Goal: Task Accomplishment & Management: Manage account settings

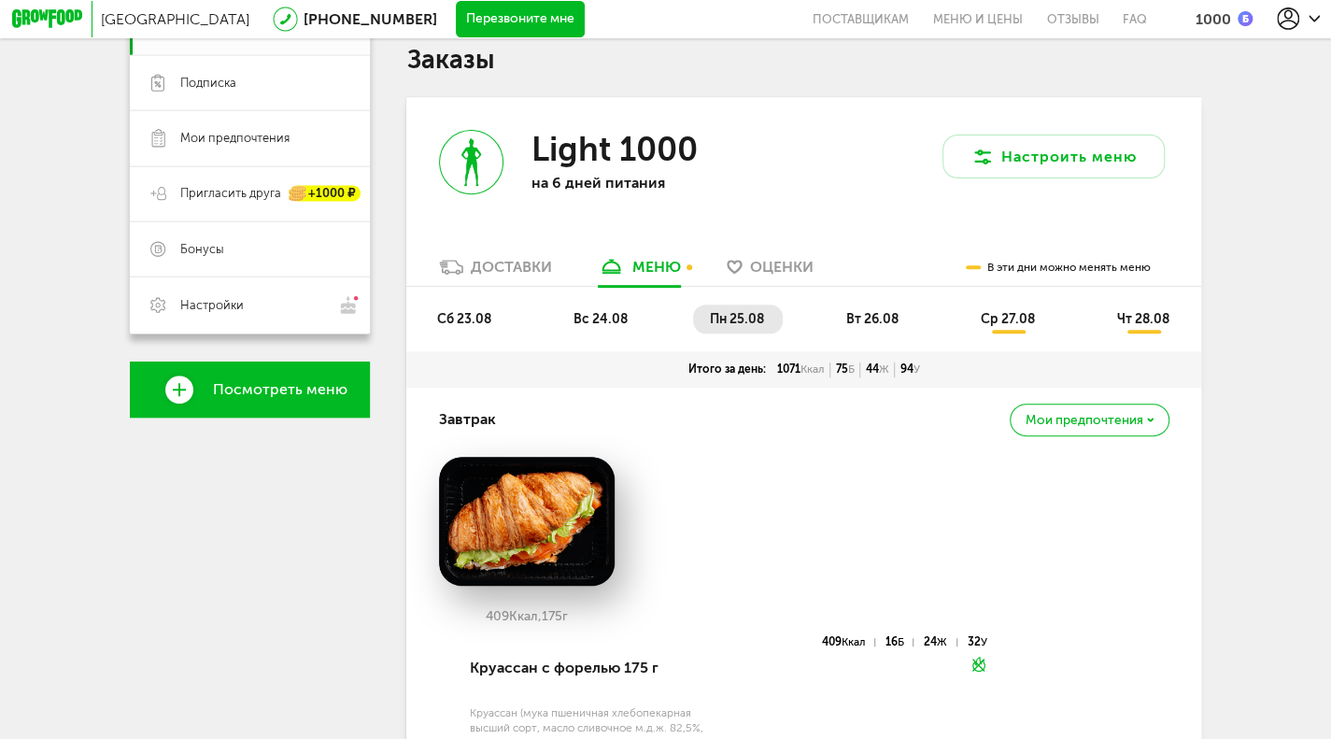
scroll to position [579, 0]
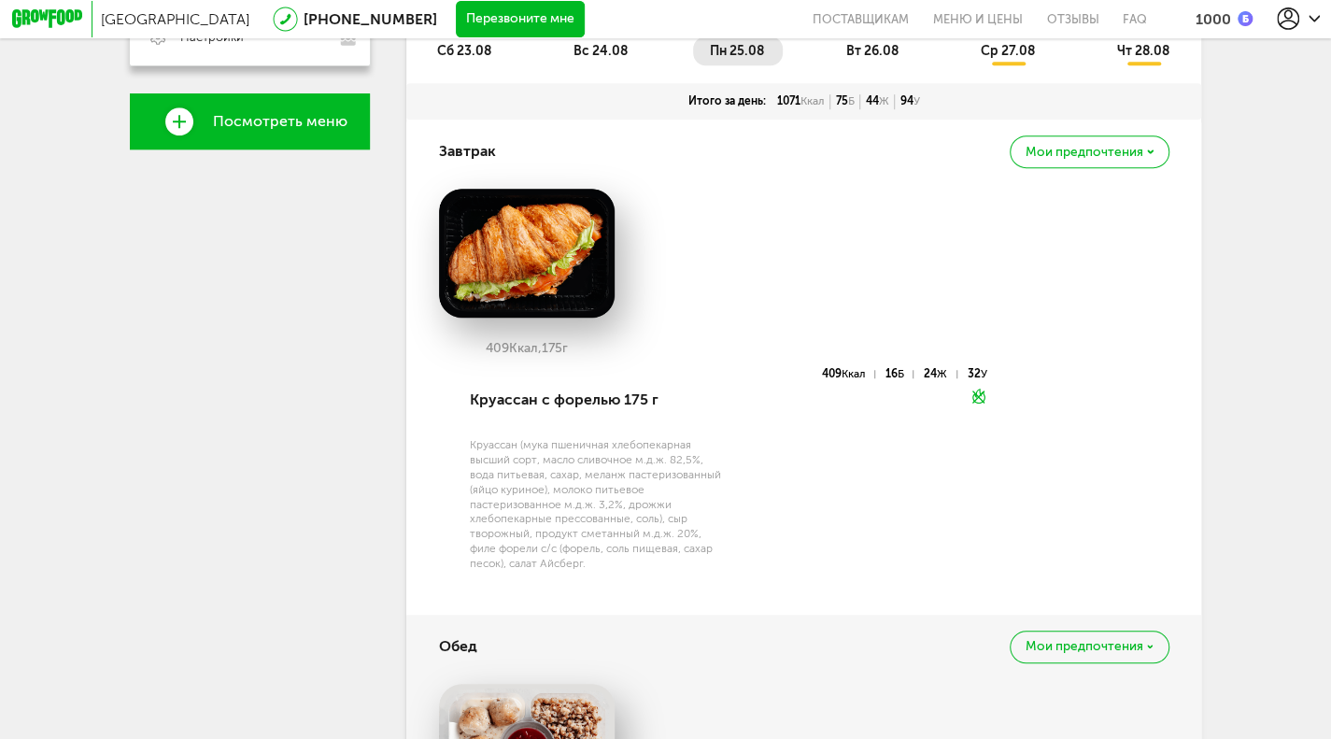
click at [874, 48] on li "вт 26.08" at bounding box center [874, 50] width 88 height 29
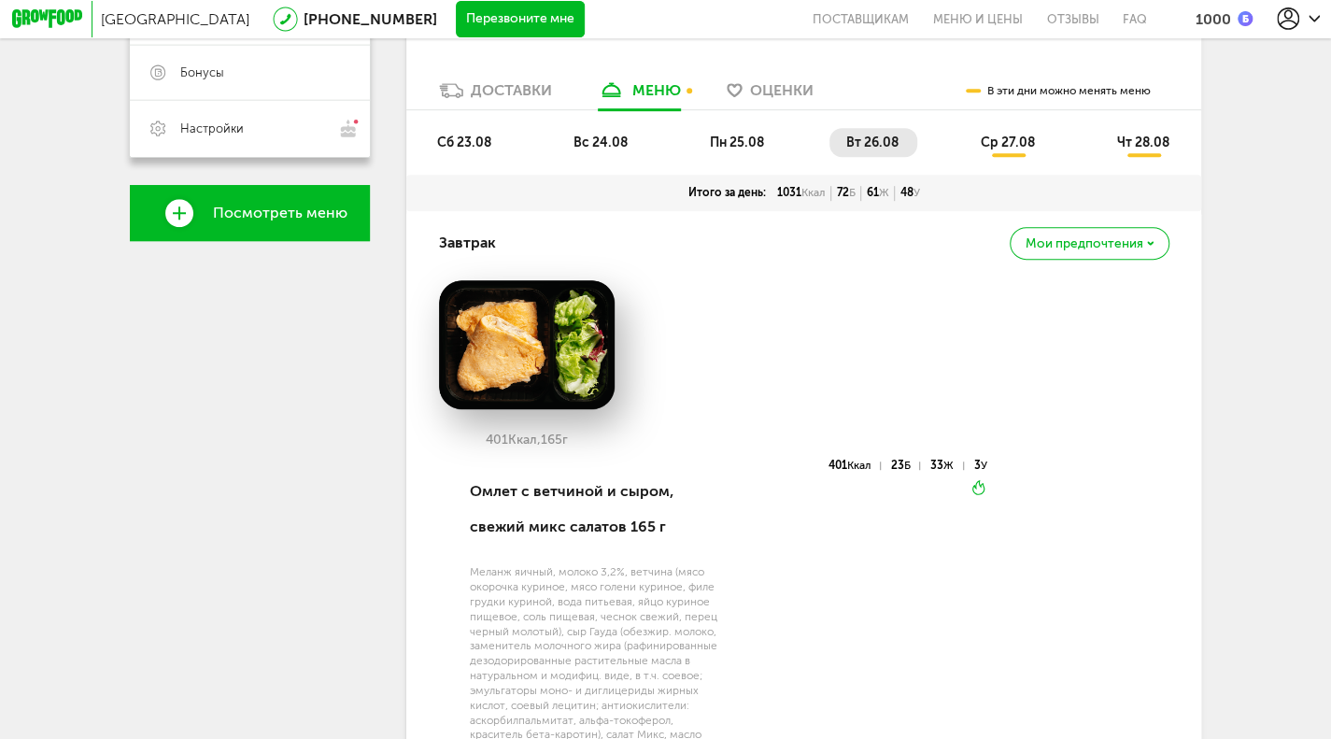
scroll to position [331, 0]
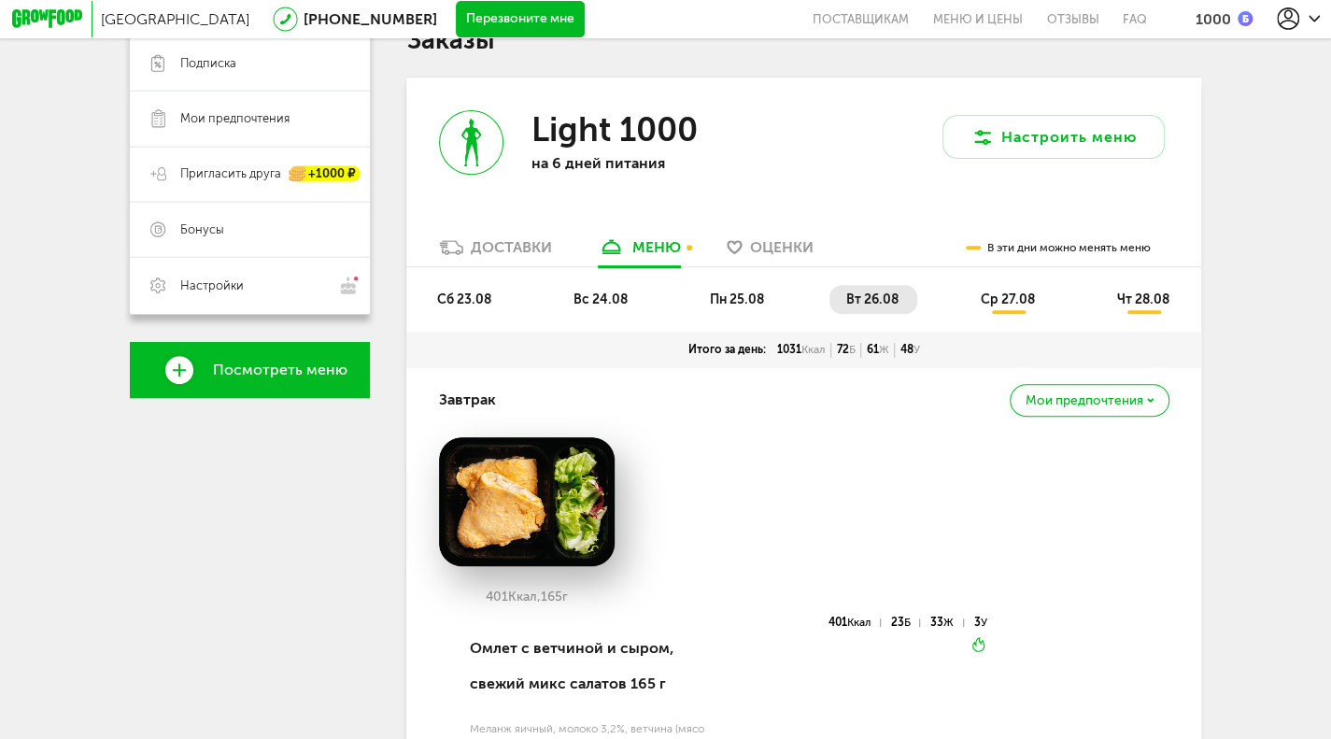
click at [1032, 304] on span "ср 27.08" at bounding box center [1008, 299] width 54 height 16
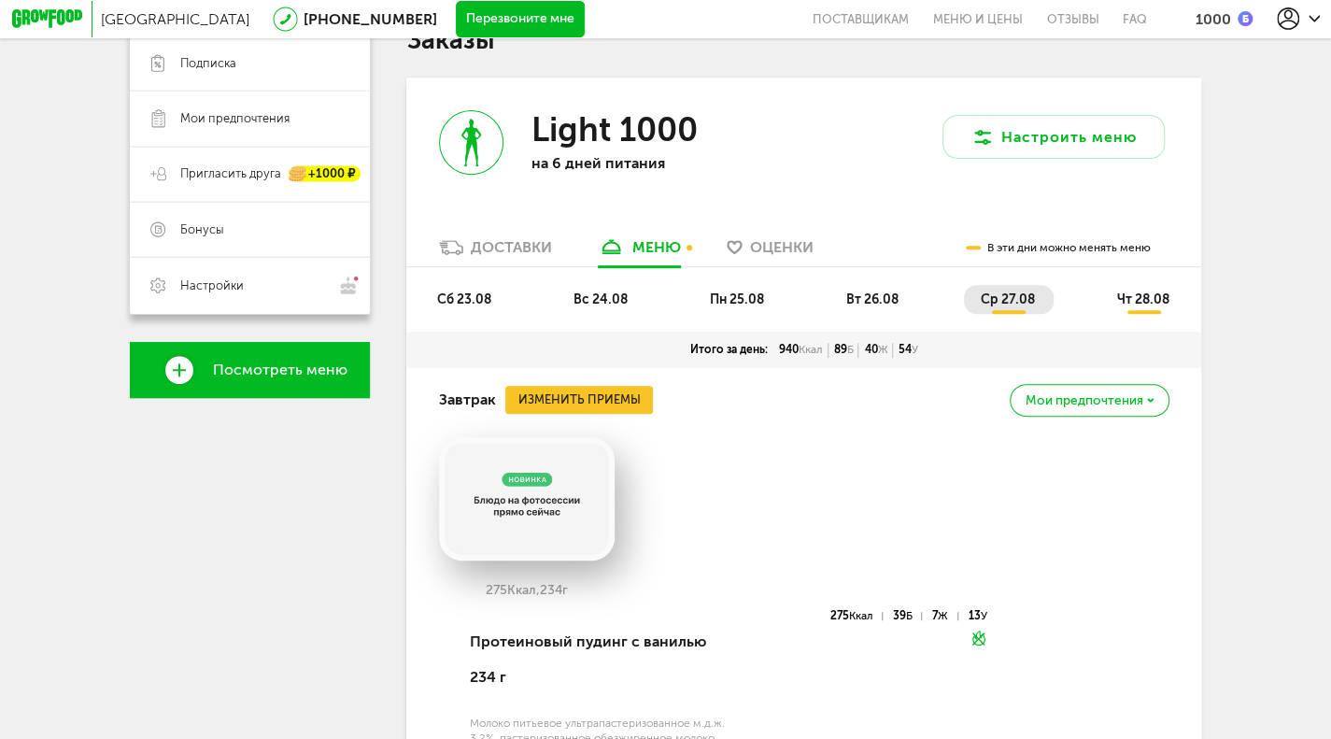
click at [730, 307] on span "пн 25.08" at bounding box center [737, 299] width 54 height 16
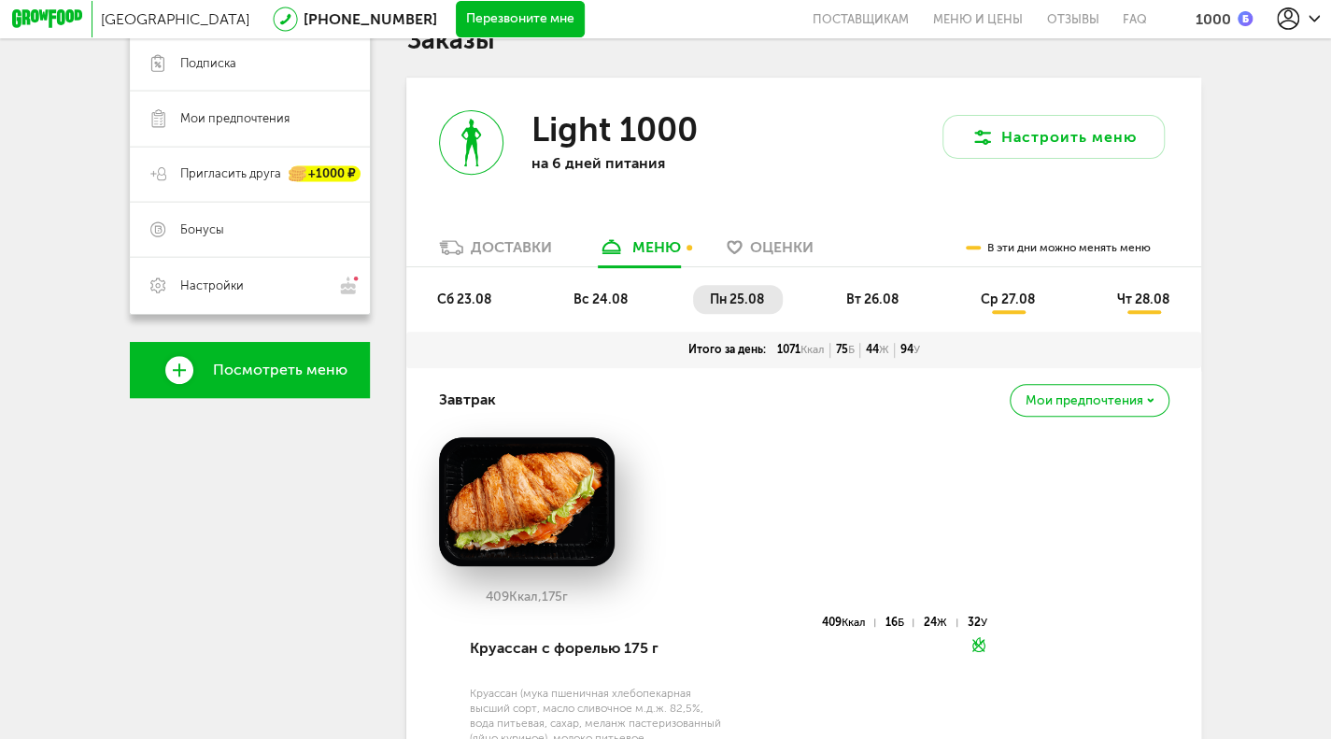
click at [843, 305] on li "вт 26.08" at bounding box center [874, 299] width 88 height 29
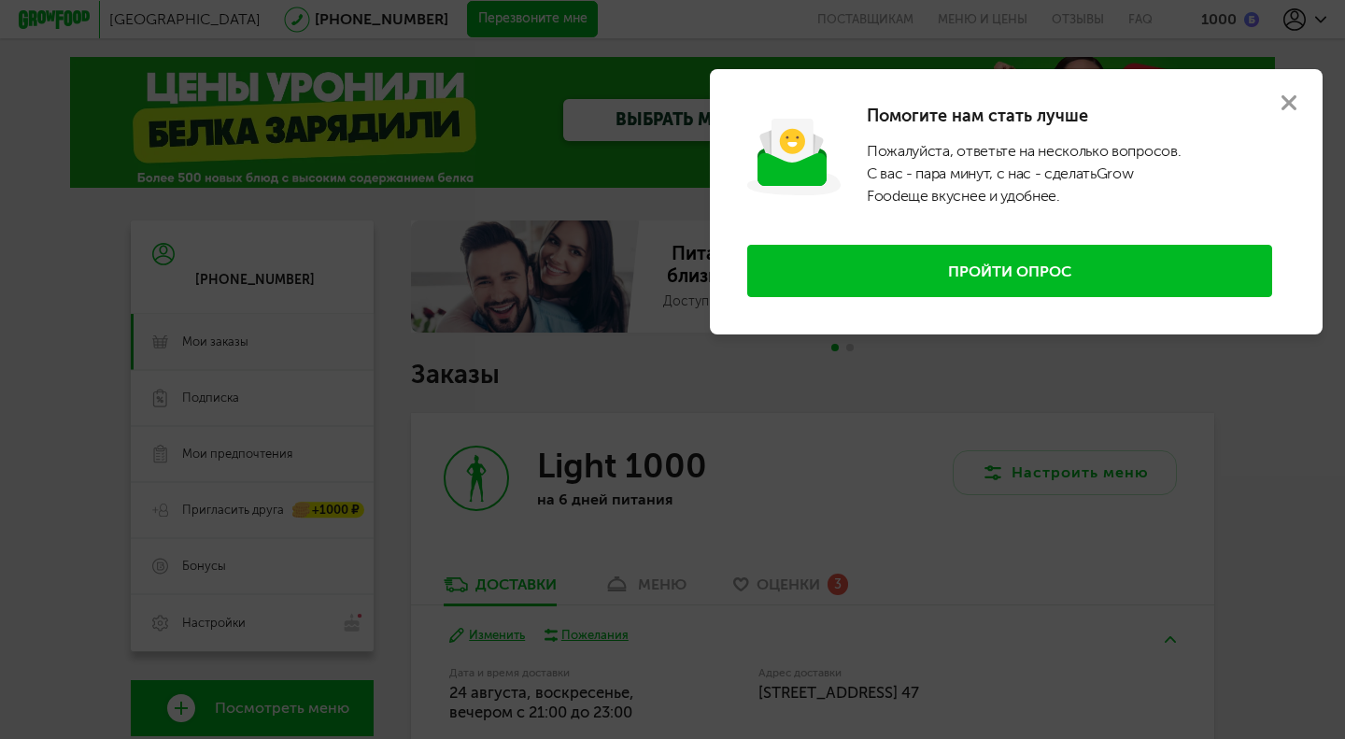
click at [1292, 99] on use at bounding box center [1289, 102] width 15 height 15
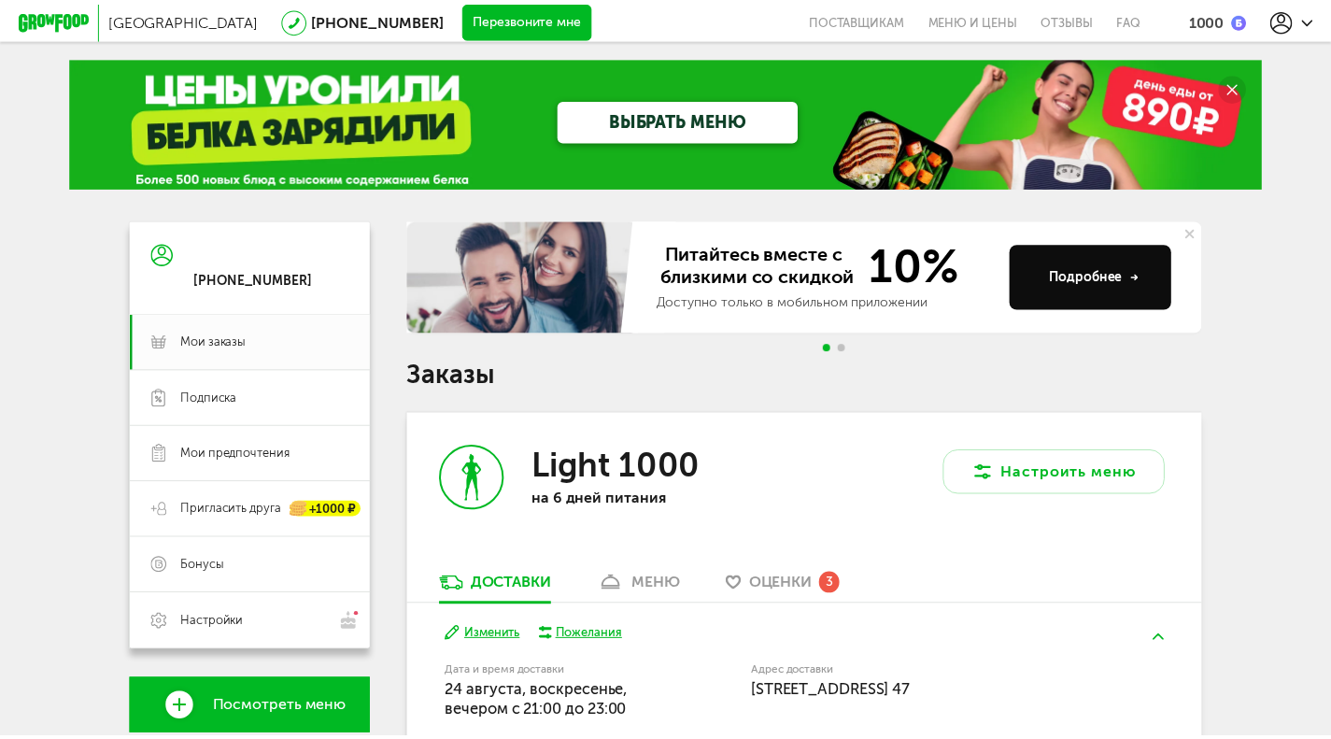
scroll to position [331, 0]
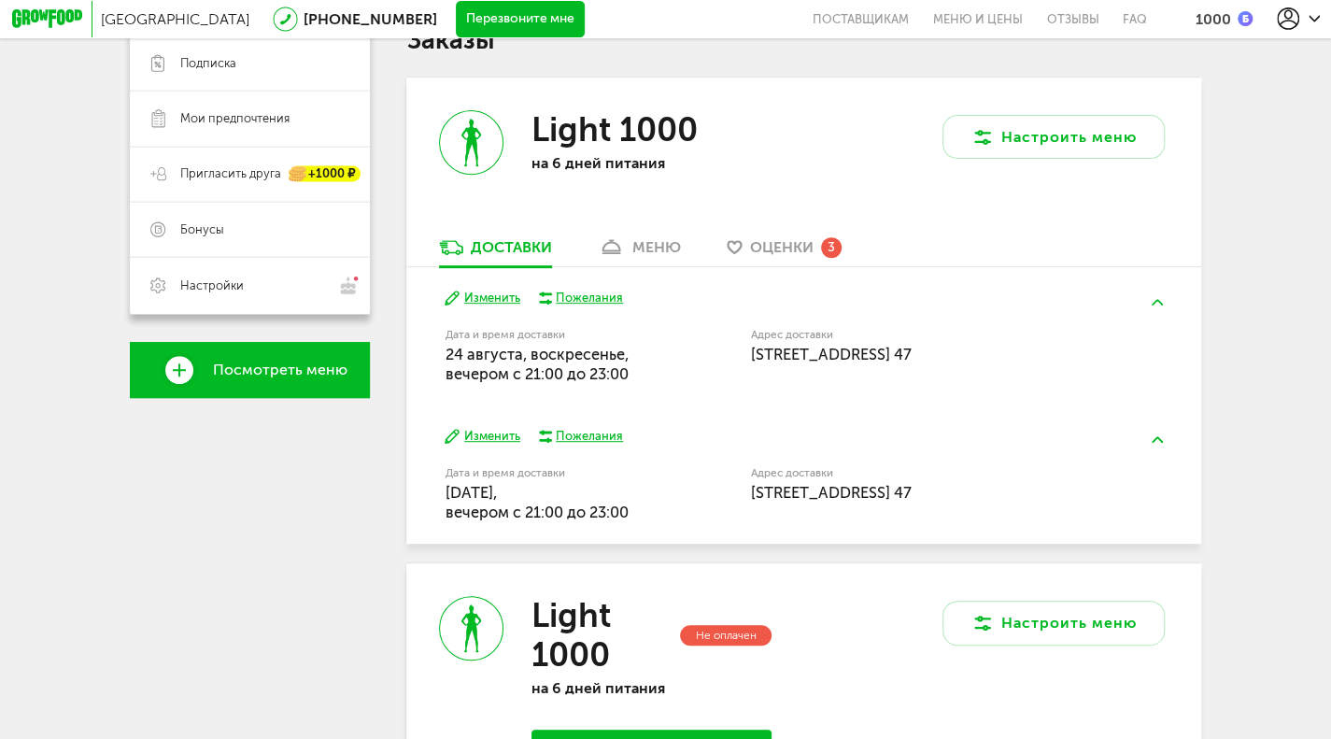
click at [805, 256] on span "Оценки" at bounding box center [782, 247] width 64 height 18
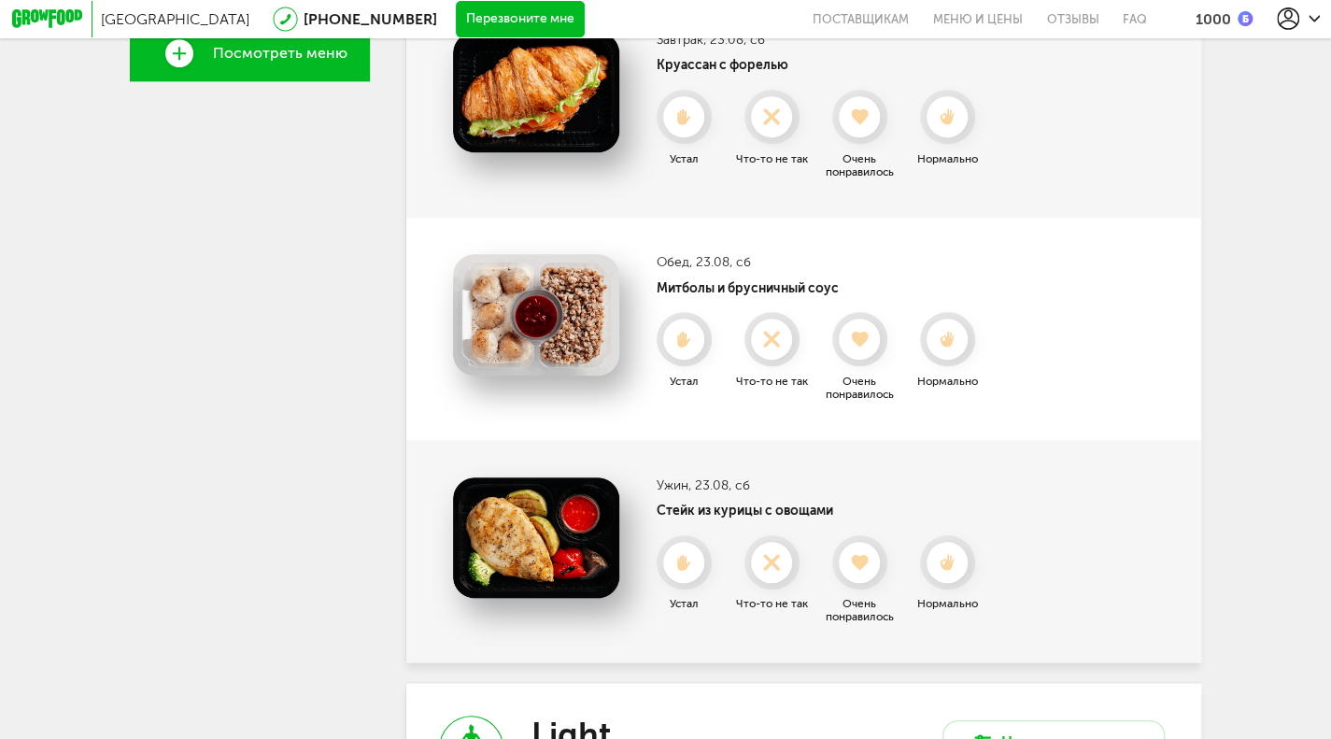
scroll to position [566, 0]
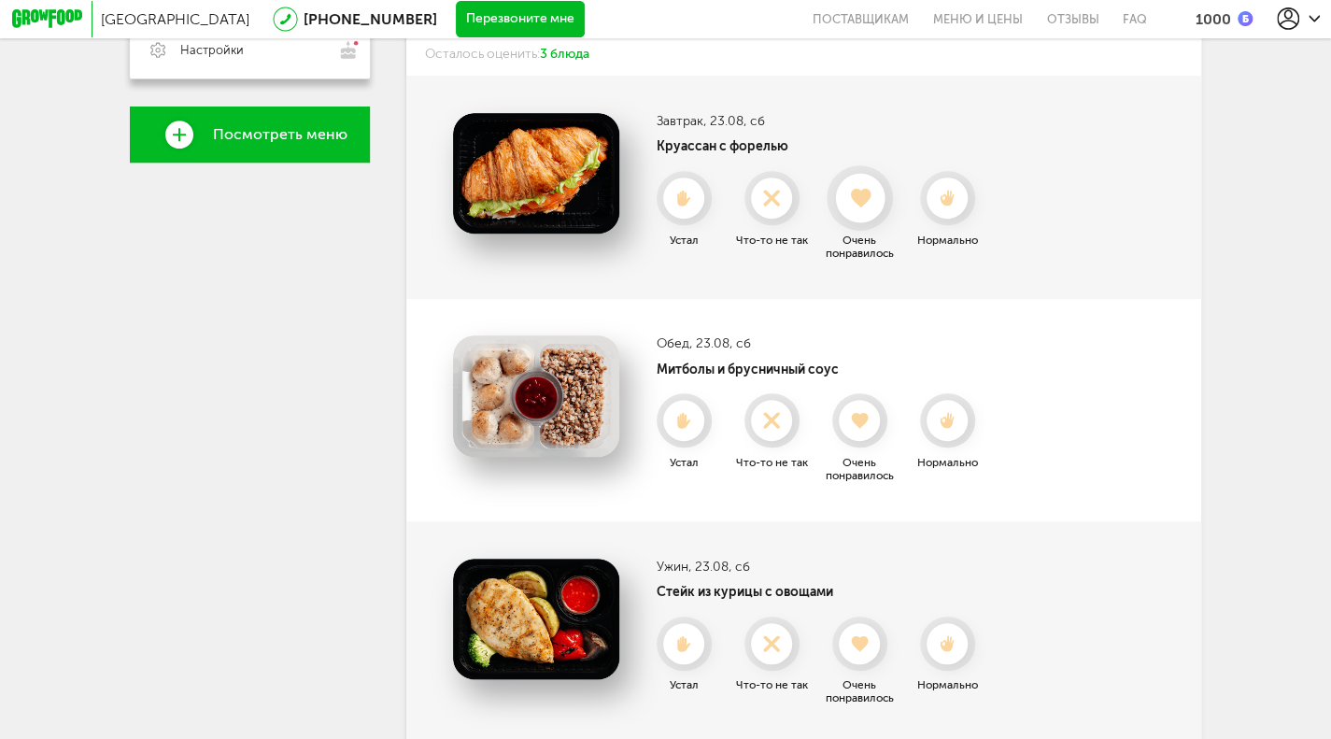
click at [848, 207] on icon at bounding box center [860, 198] width 50 height 20
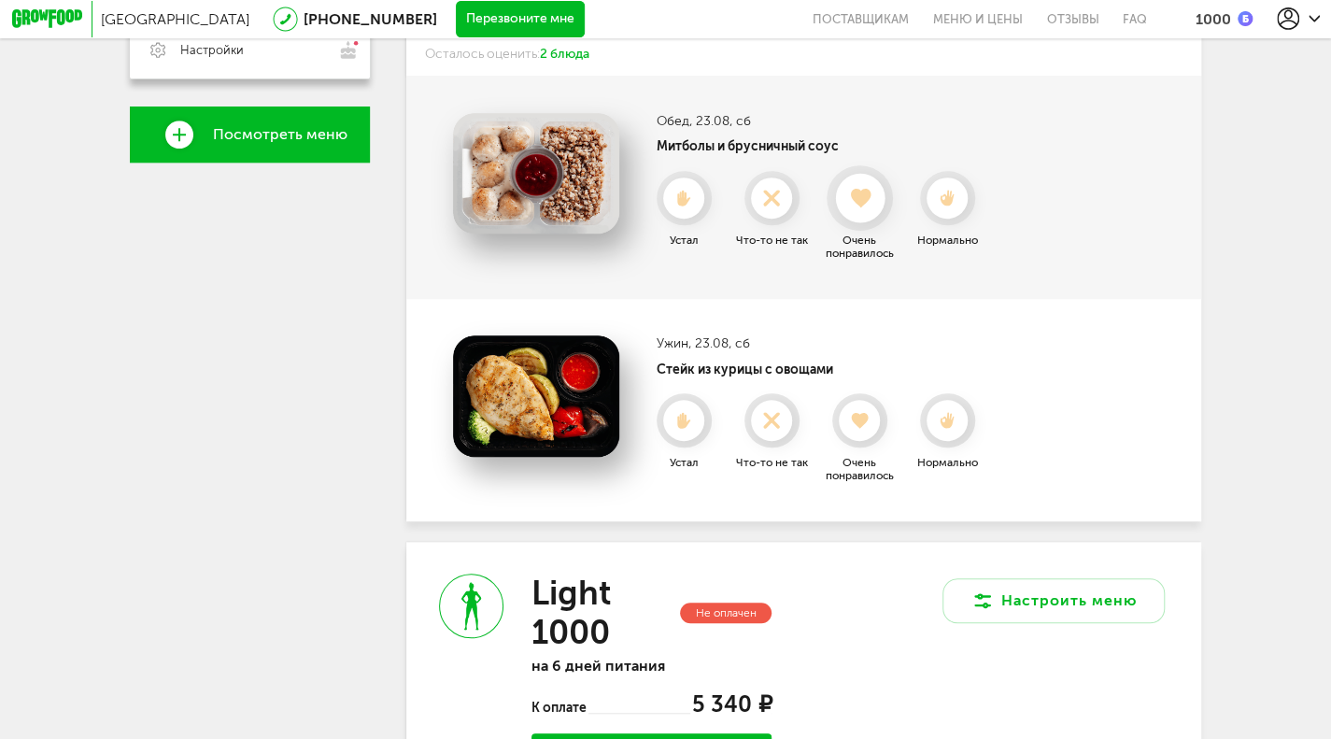
click at [860, 207] on use at bounding box center [860, 198] width 20 height 19
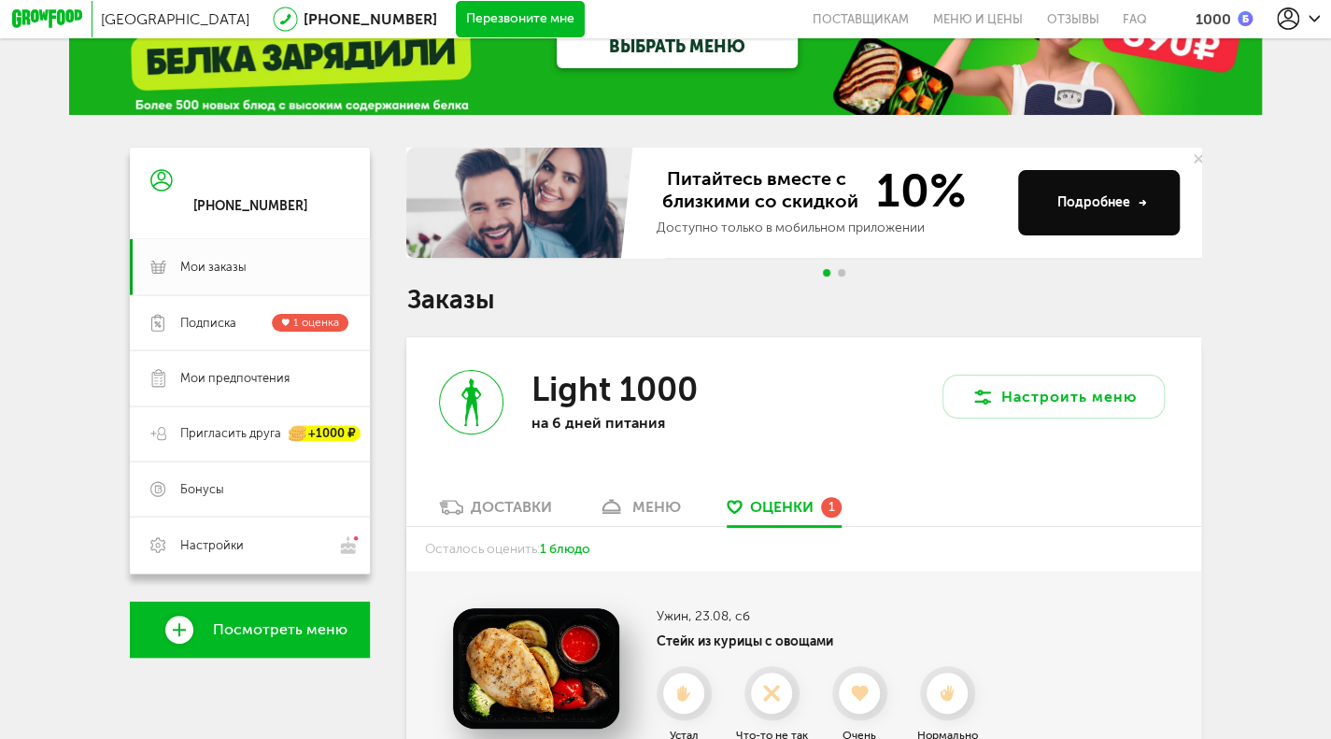
scroll to position [67, 0]
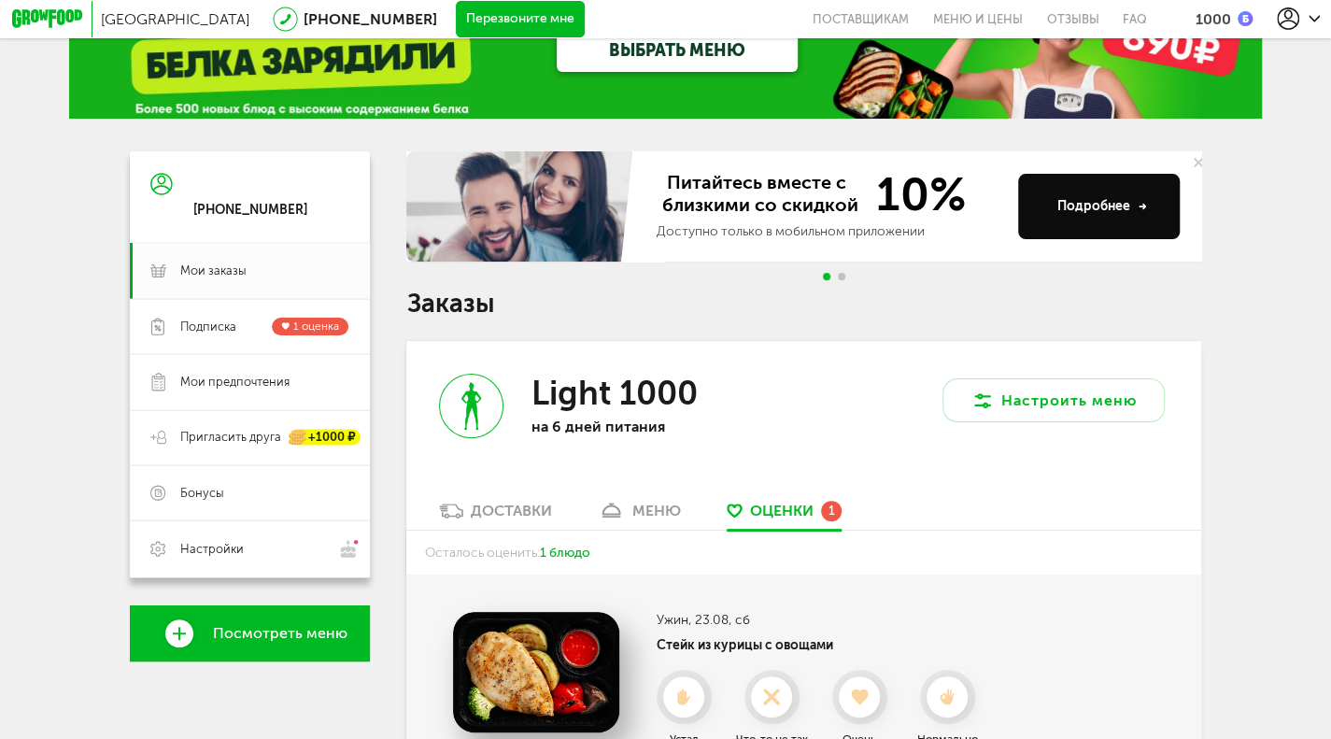
click at [502, 518] on div "Доставки" at bounding box center [511, 511] width 81 height 18
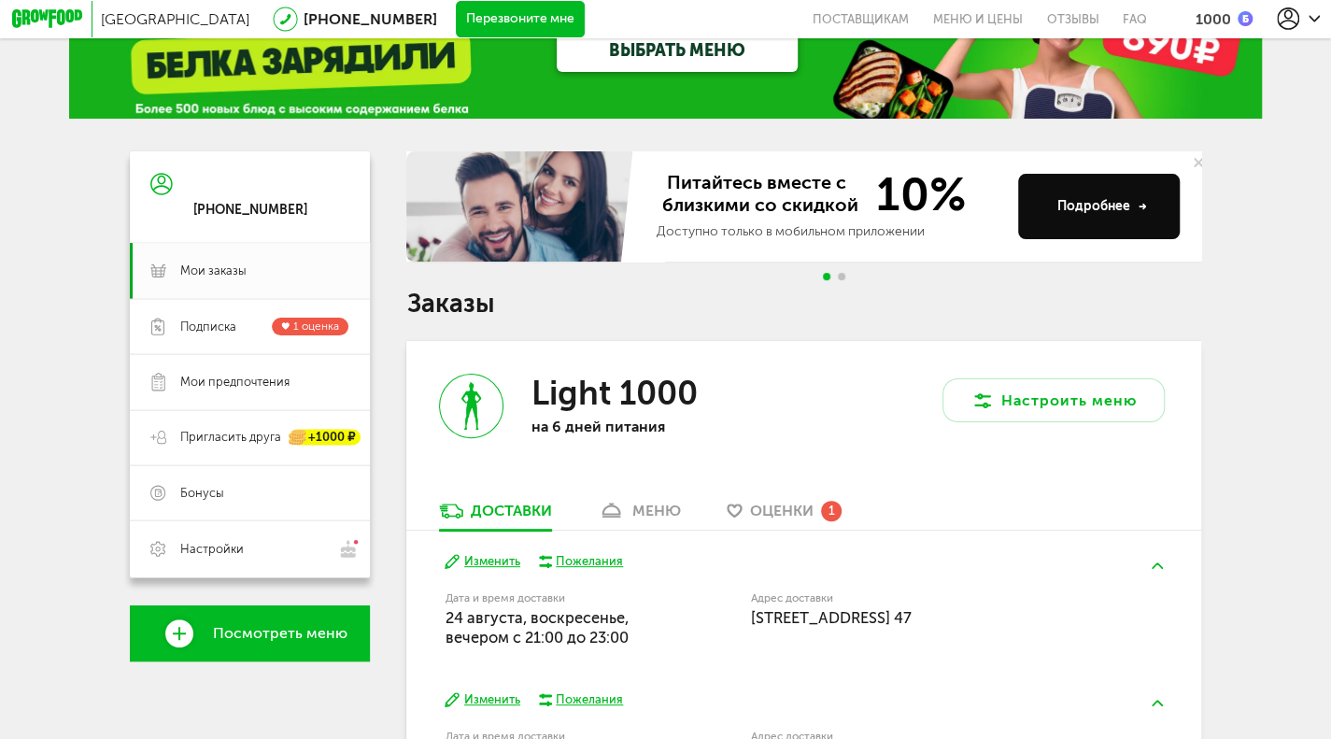
click at [649, 519] on div "меню" at bounding box center [656, 511] width 49 height 18
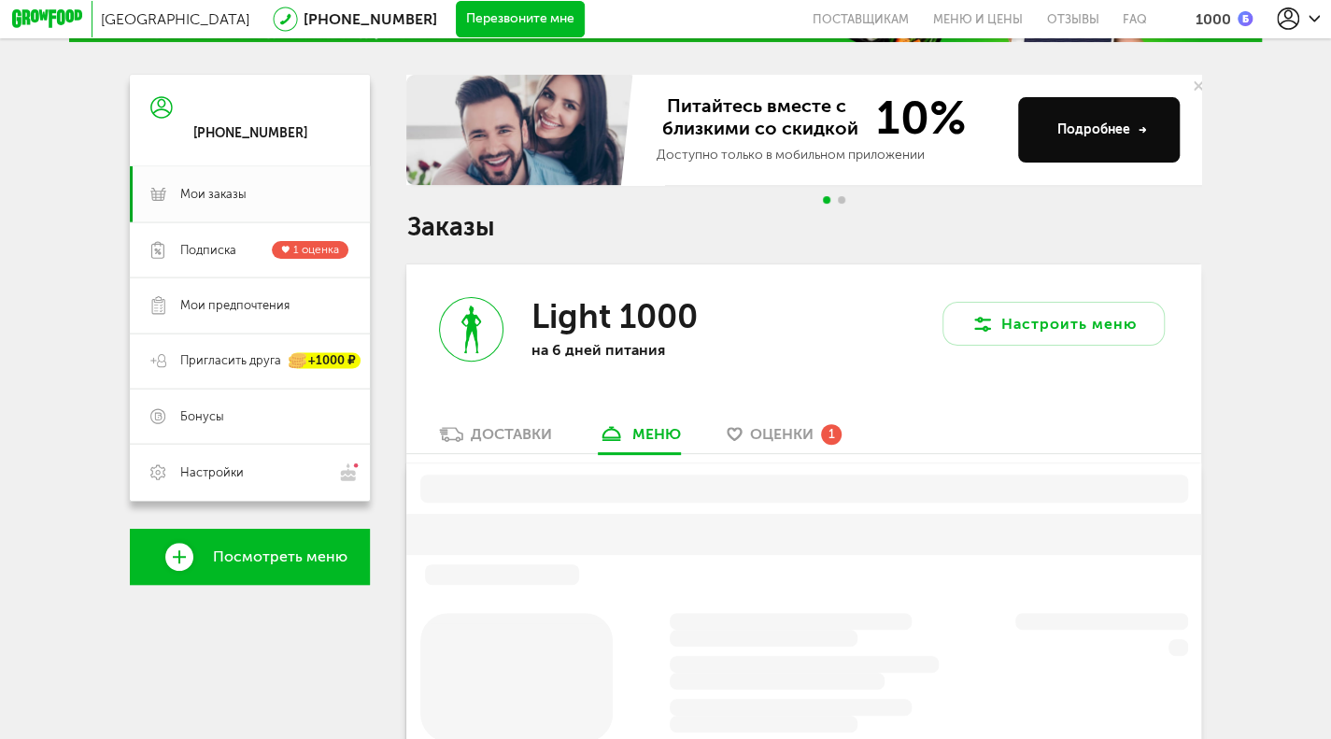
scroll to position [366, 0]
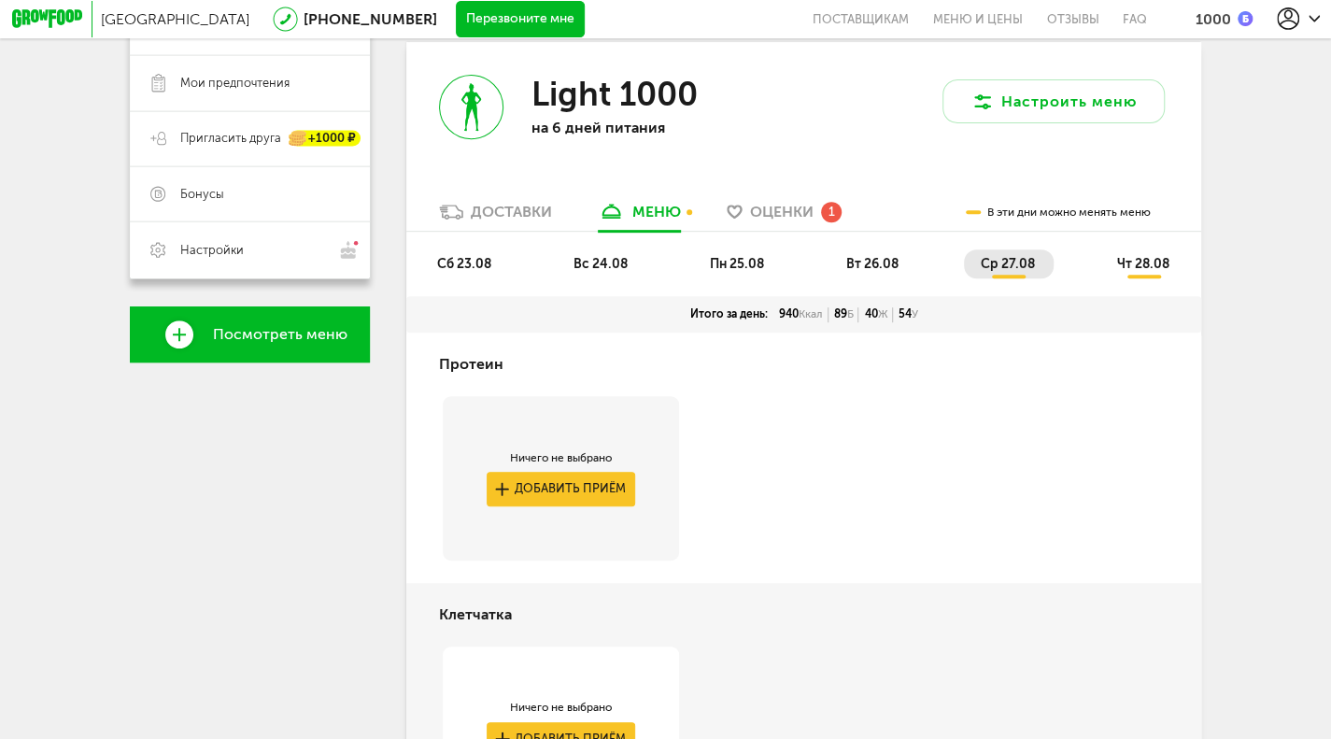
click at [593, 272] on span "вс 24.08" at bounding box center [601, 264] width 54 height 16
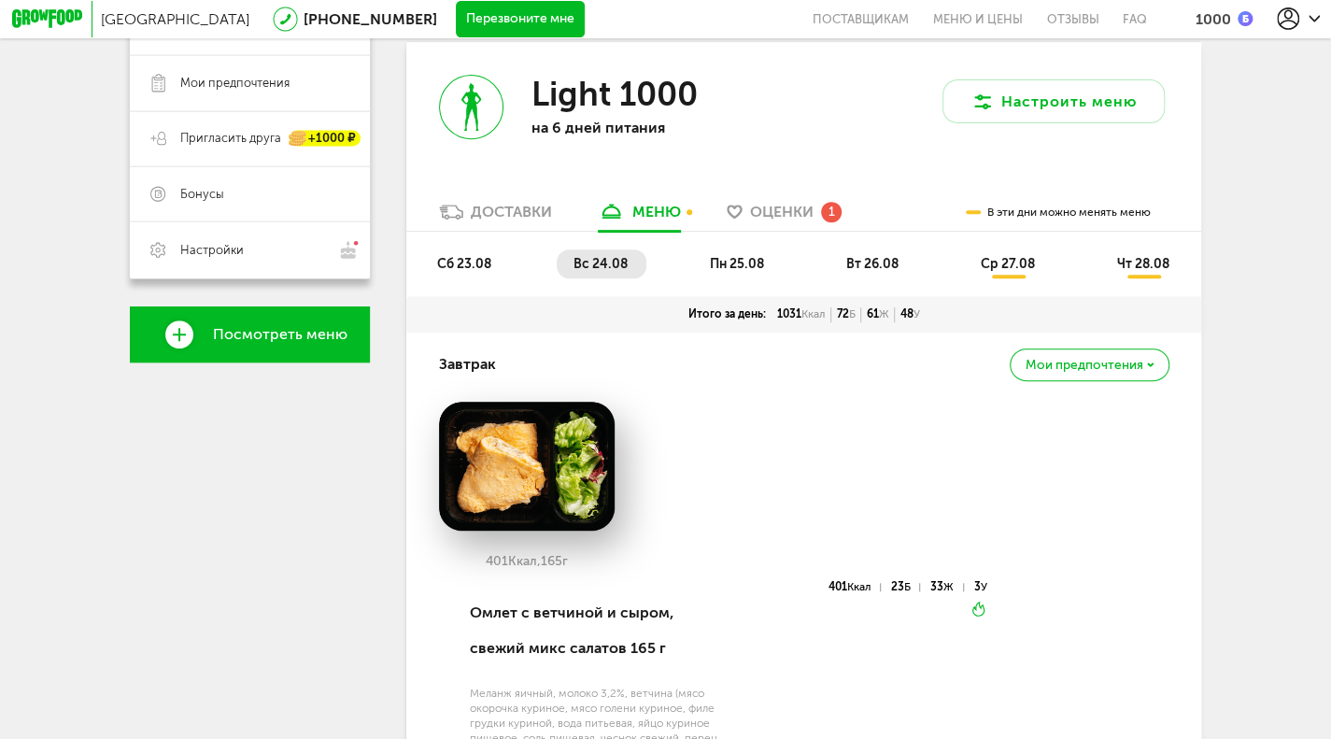
click at [776, 278] on li "пн 25.08" at bounding box center [738, 263] width 90 height 29
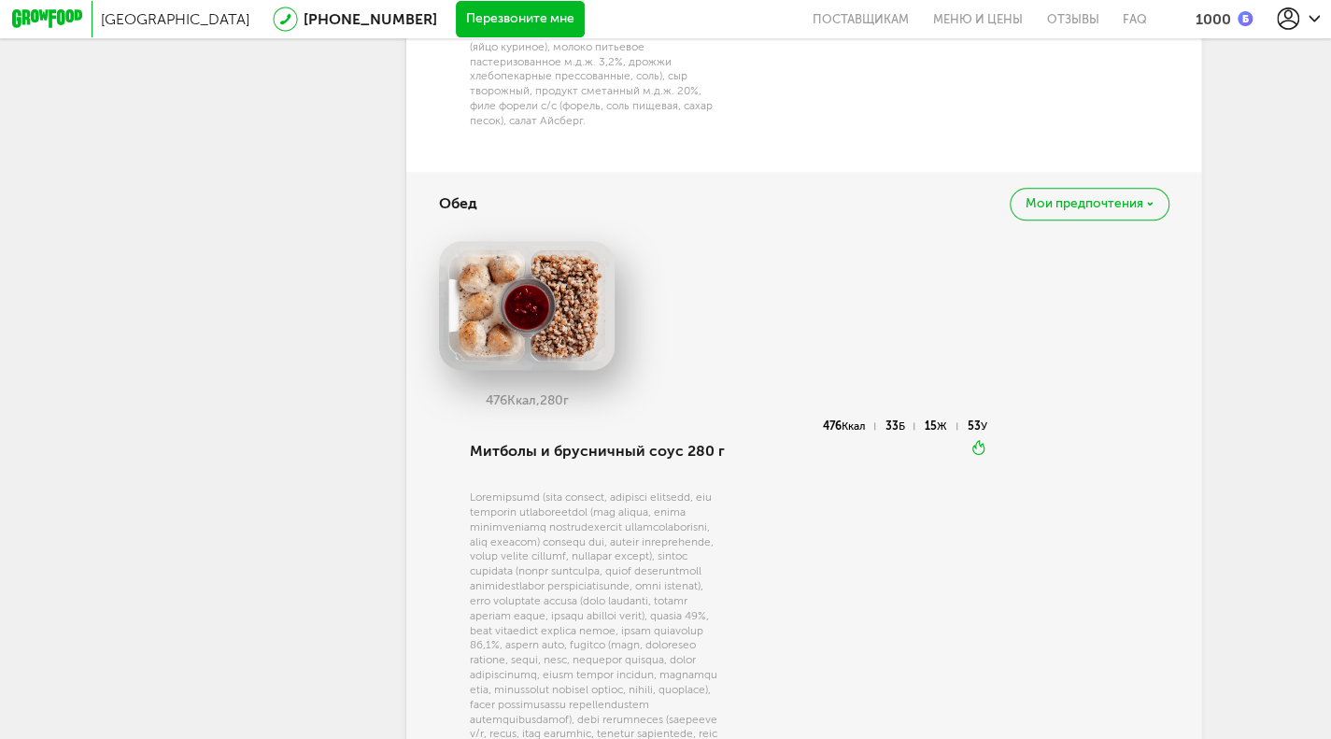
scroll to position [326, 0]
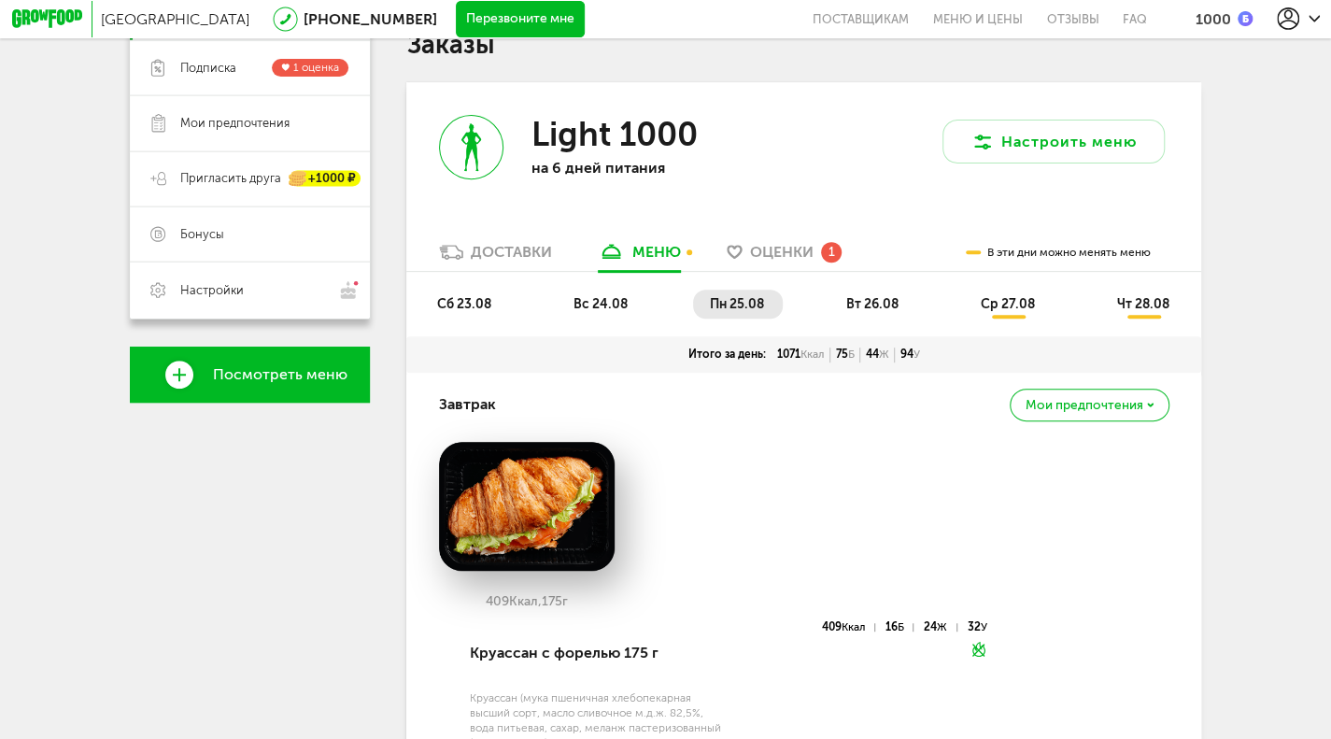
click at [994, 308] on span "ср 27.08" at bounding box center [1008, 304] width 54 height 16
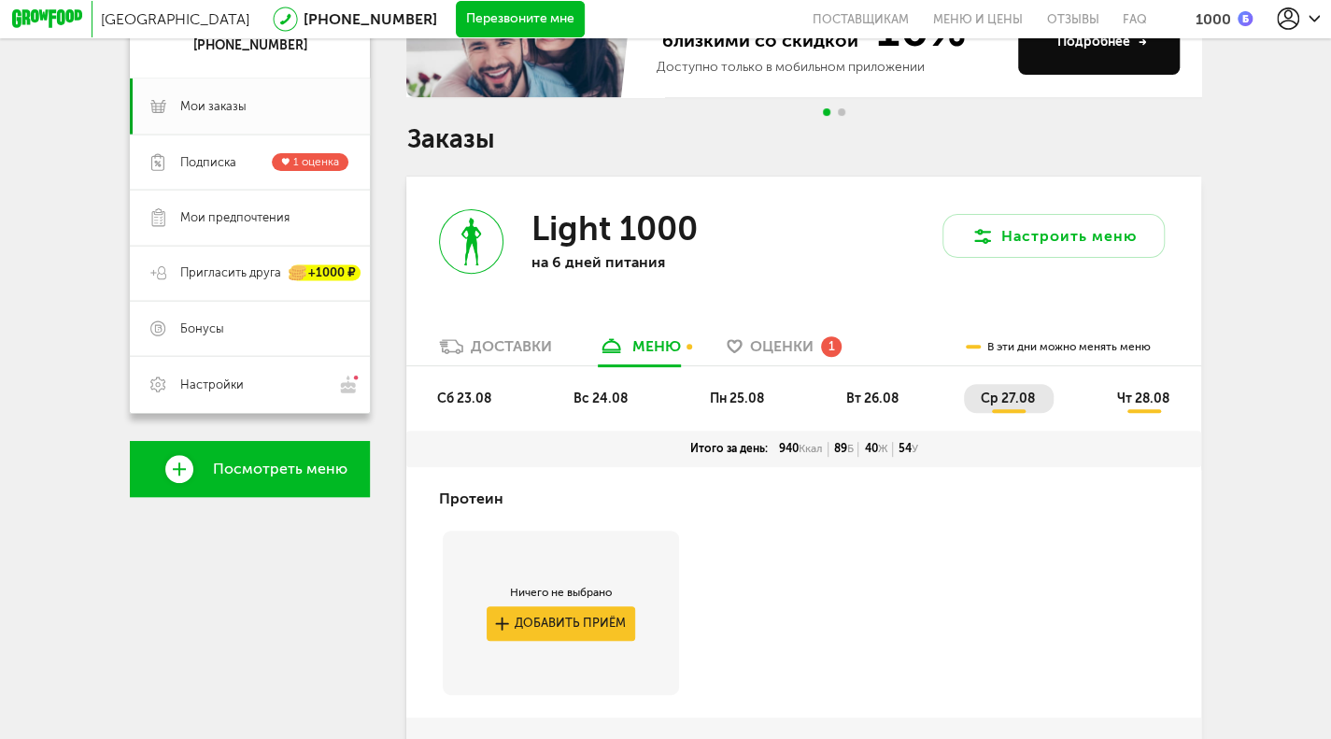
scroll to position [181, 0]
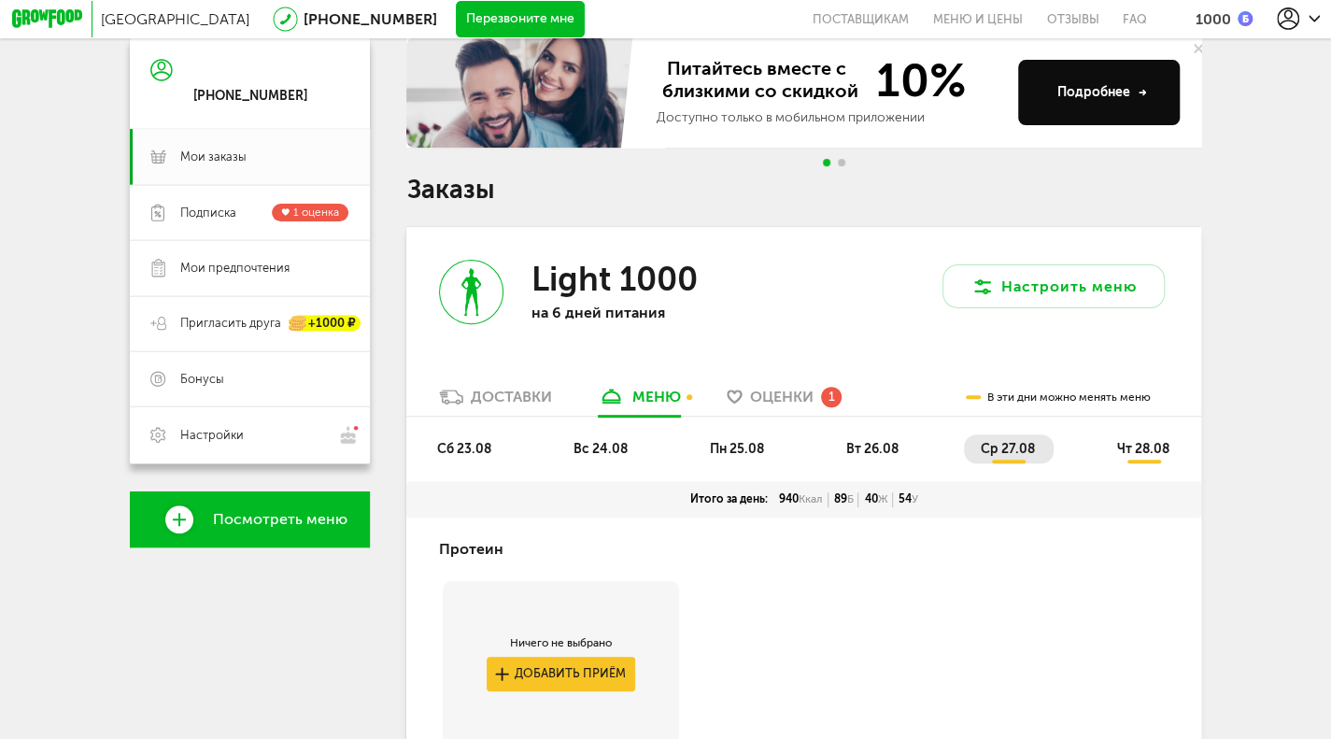
click at [1135, 454] on span "чт 28.08" at bounding box center [1143, 449] width 52 height 16
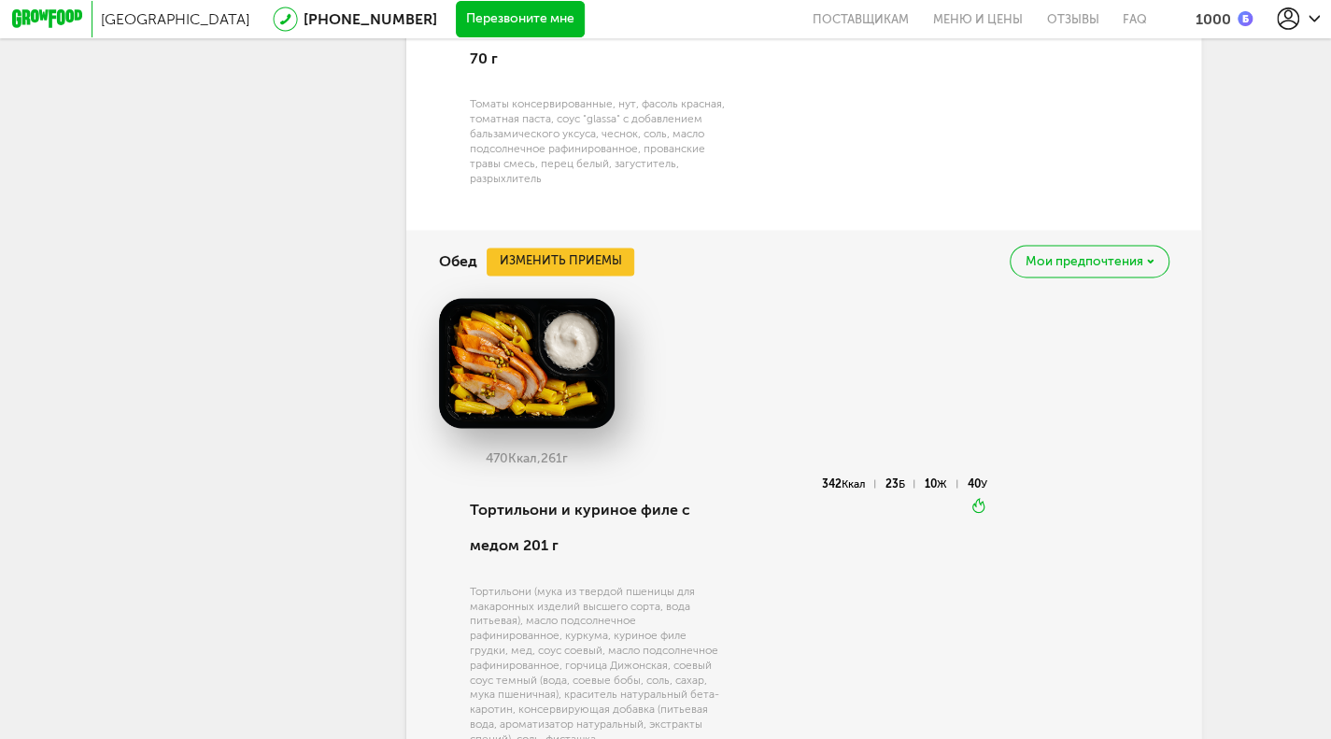
scroll to position [1707, 0]
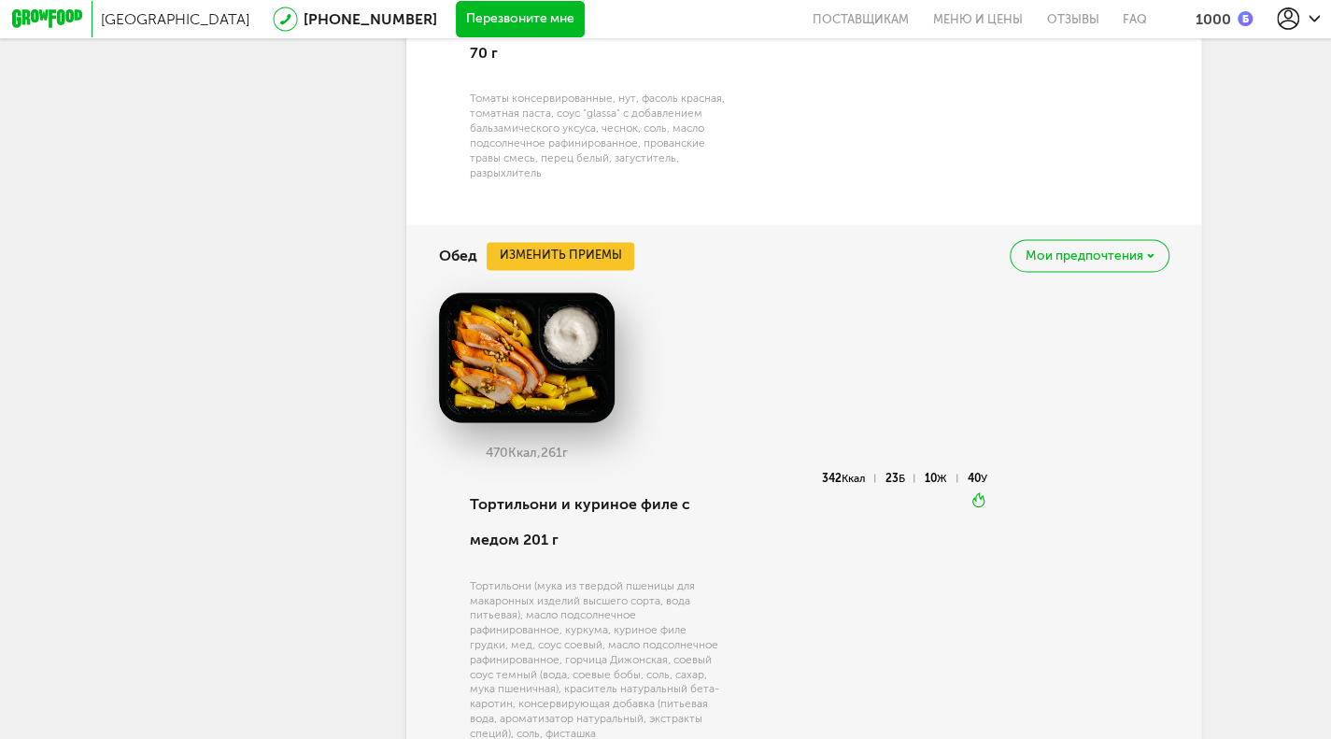
click at [1143, 262] on span "Мои предпочтения" at bounding box center [1085, 255] width 118 height 13
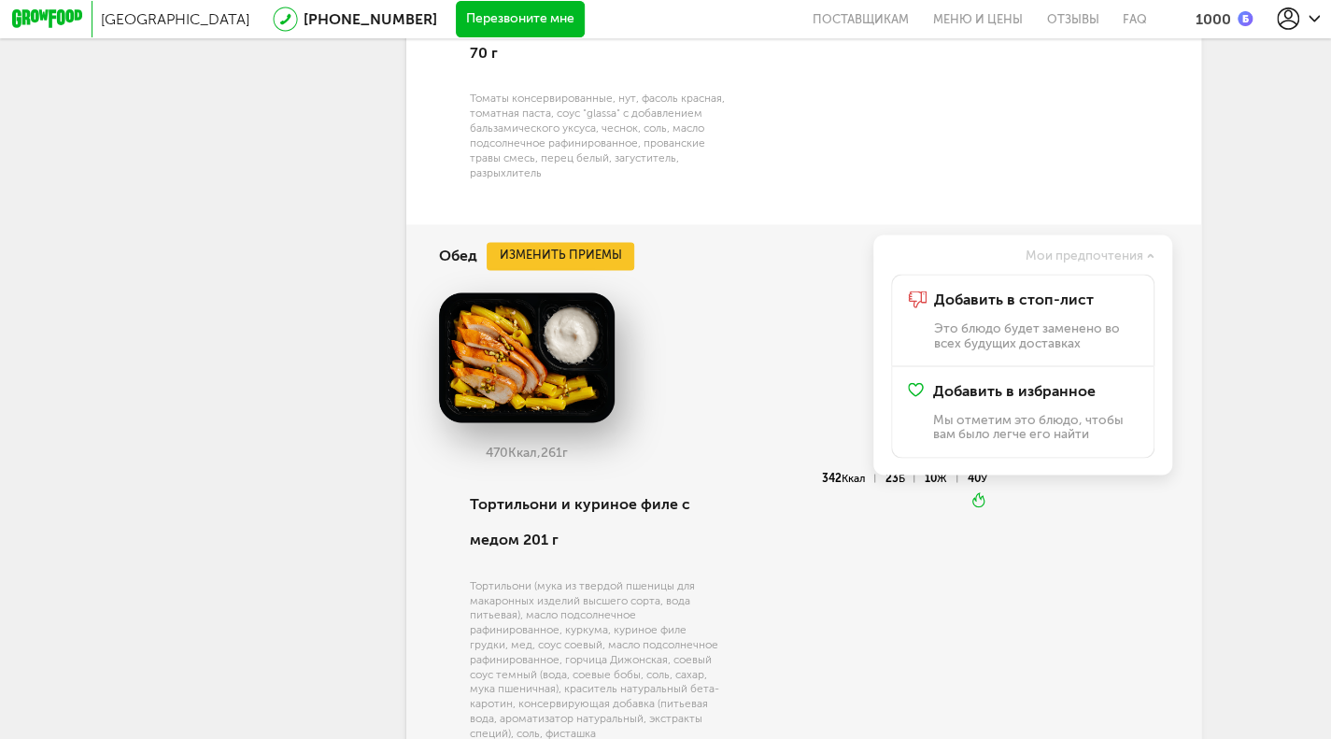
click at [1143, 262] on span "Мои предпочтения" at bounding box center [1085, 255] width 118 height 13
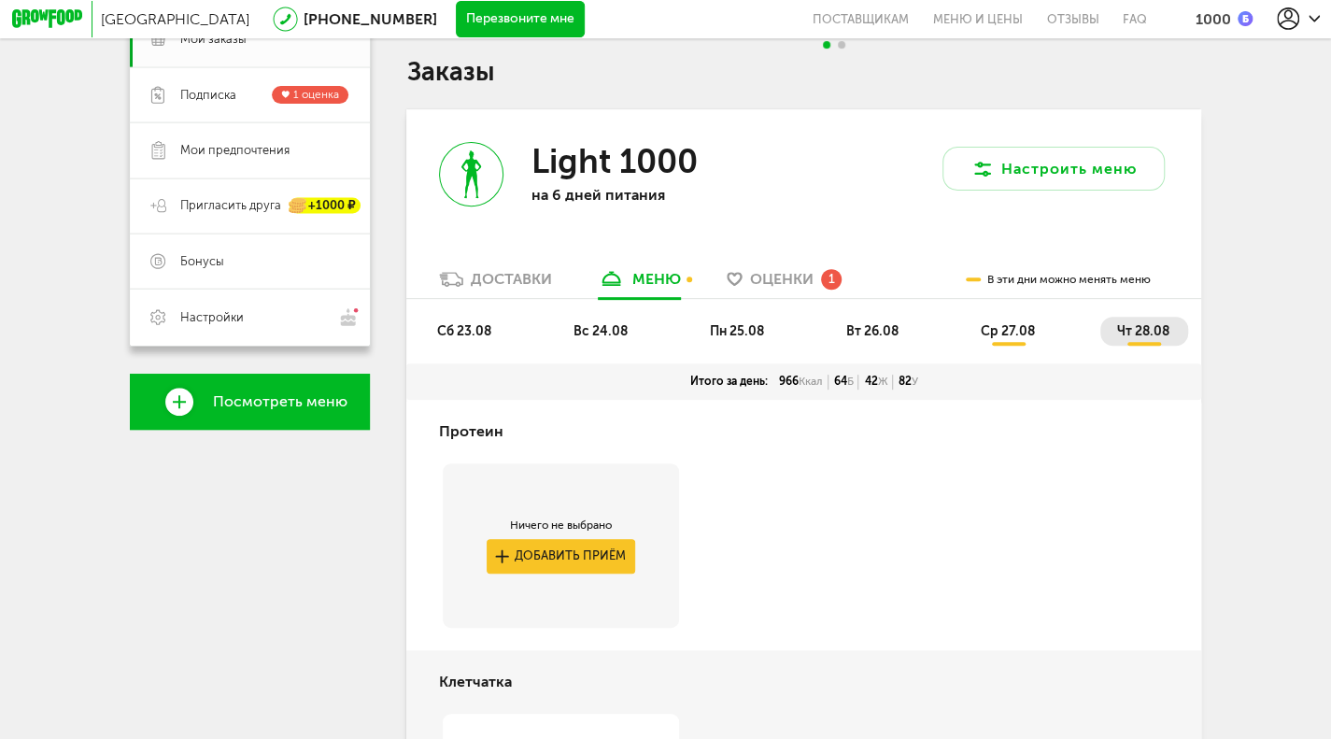
scroll to position [0, 0]
